Goal: Information Seeking & Learning: Learn about a topic

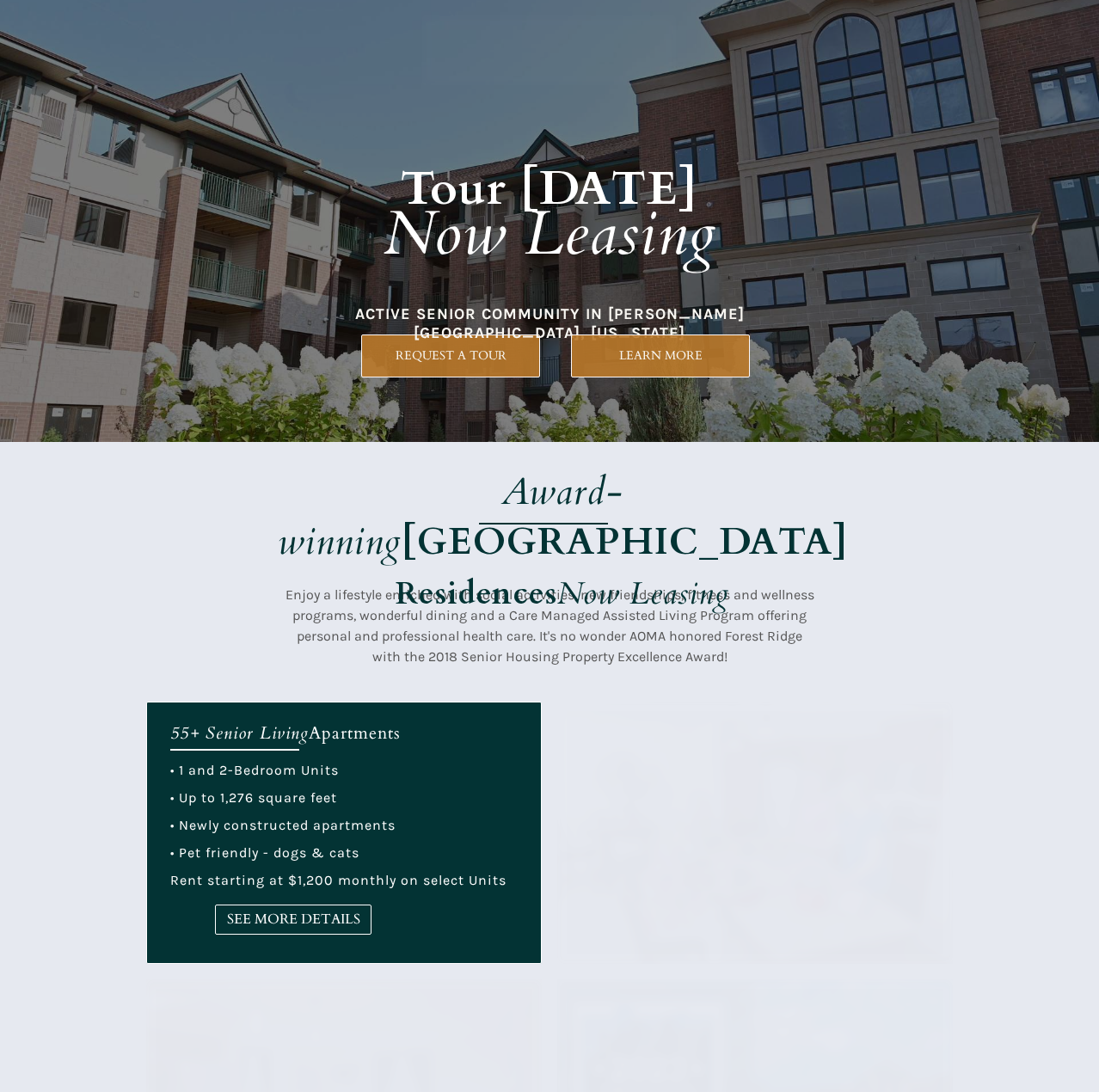
click at [413, 501] on em "Award-winning" at bounding box center [451, 516] width 347 height 101
click at [646, 572] on em "Now Leasing" at bounding box center [643, 593] width 172 height 42
click at [604, 568] on h1 "Award-winning Forest Ridge Residences Now Leasing" at bounding box center [563, 546] width 676 height 150
click at [535, 572] on strong "Residences" at bounding box center [476, 593] width 162 height 42
click at [738, 401] on div at bounding box center [550, 220] width 806 height 442
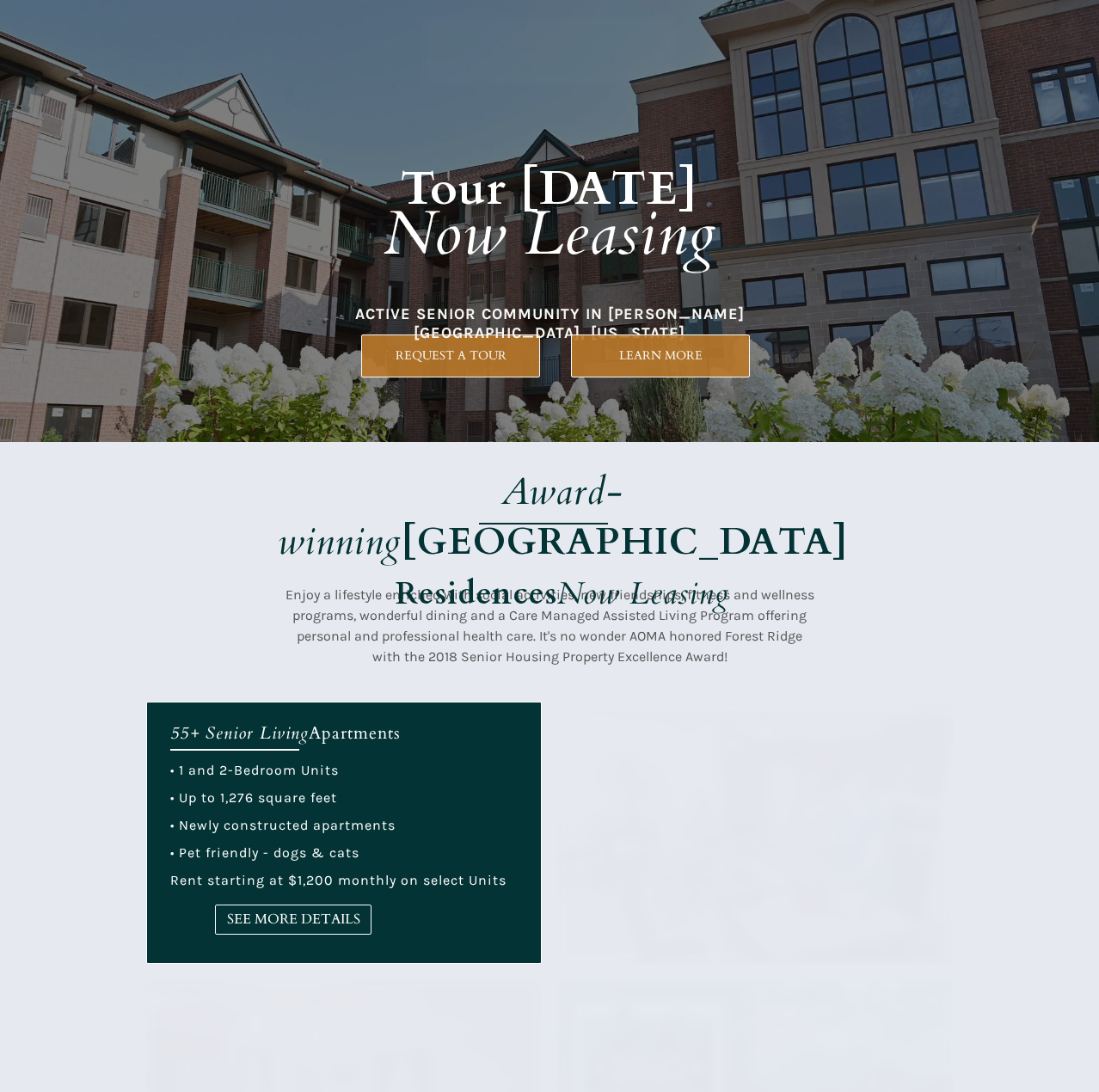
click at [578, 448] on div at bounding box center [550, 571] width 806 height 260
click at [502, 480] on em "Award-winning" at bounding box center [451, 516] width 347 height 101
click at [460, 279] on h1 "Tour [DATE] Now Leasing" at bounding box center [549, 196] width 736 height 249
click at [534, 583] on div at bounding box center [550, 571] width 806 height 260
click at [502, 421] on div at bounding box center [550, 220] width 806 height 442
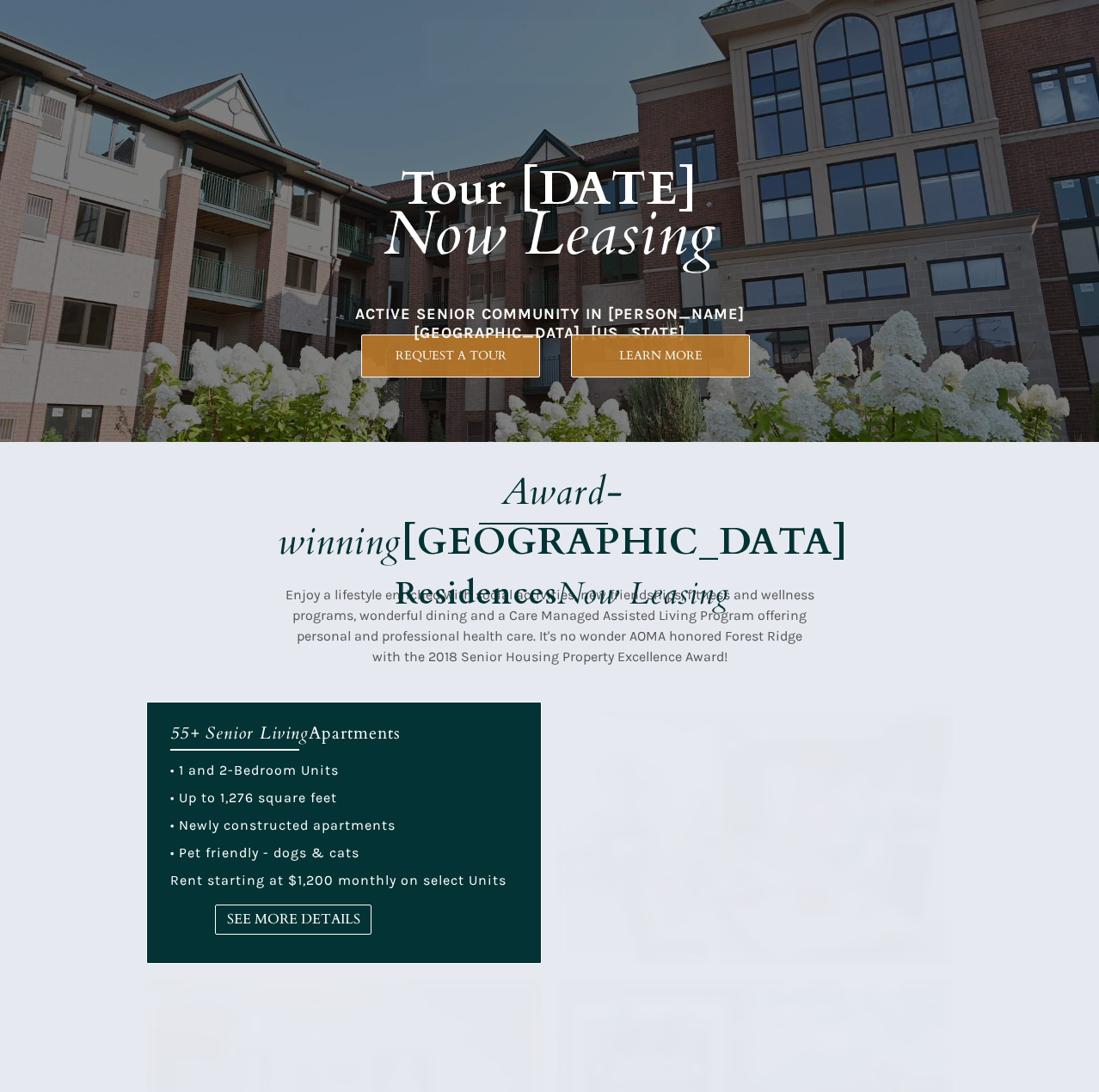
click at [576, 629] on span "Enjoy a lifestyle enriched with social activities, new friendships, fitness and…" at bounding box center [550, 625] width 529 height 78
click at [381, 547] on h1 "Award-winning Forest Ridge Residences Now Leasing" at bounding box center [563, 546] width 676 height 150
click at [745, 600] on span "Enjoy a lifestyle enriched with social activities, new friendships, fitness and…" at bounding box center [550, 625] width 529 height 78
click at [556, 587] on span "Enjoy a lifestyle enriched with social activities, new friendships, fitness and…" at bounding box center [550, 625] width 529 height 78
